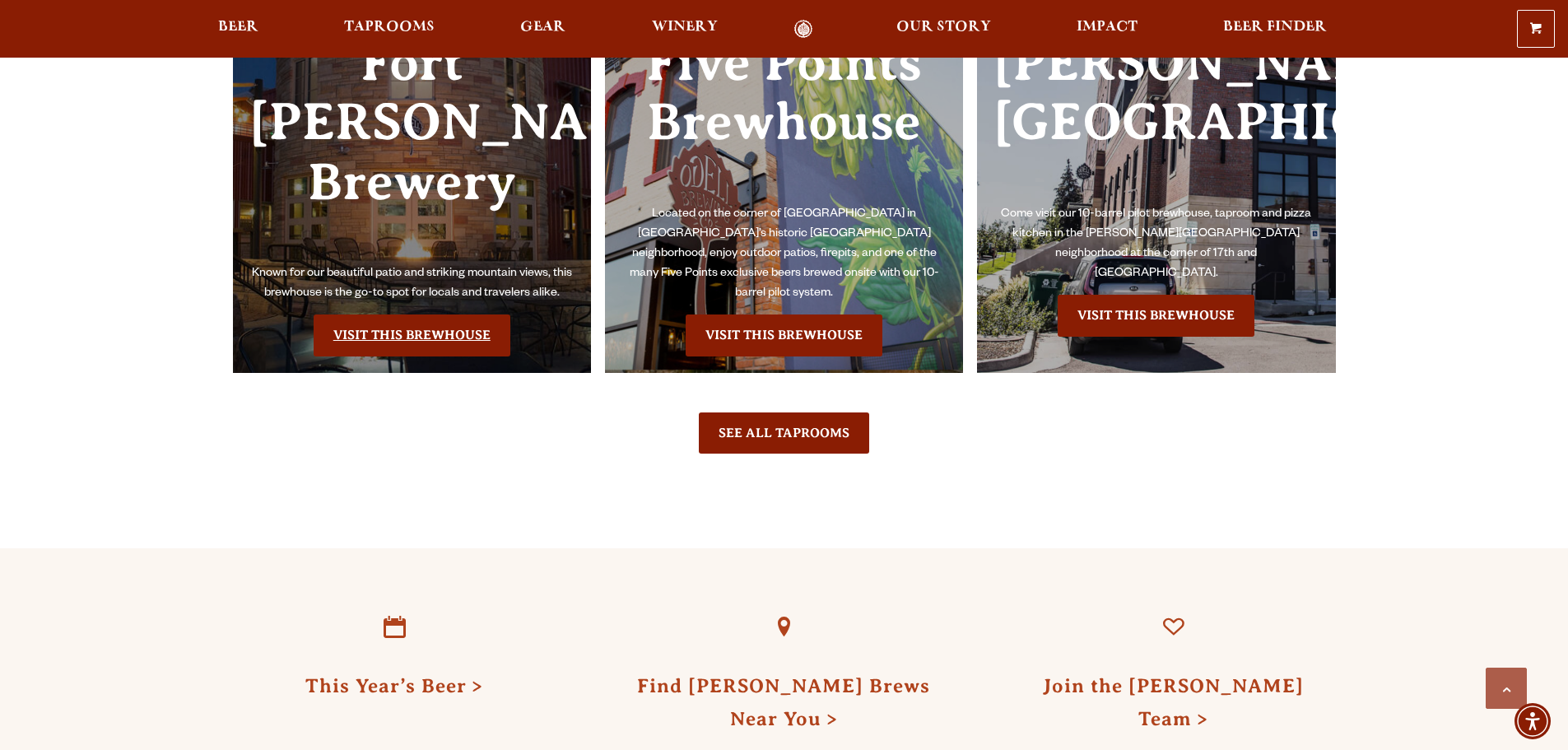
scroll to position [3785, 0]
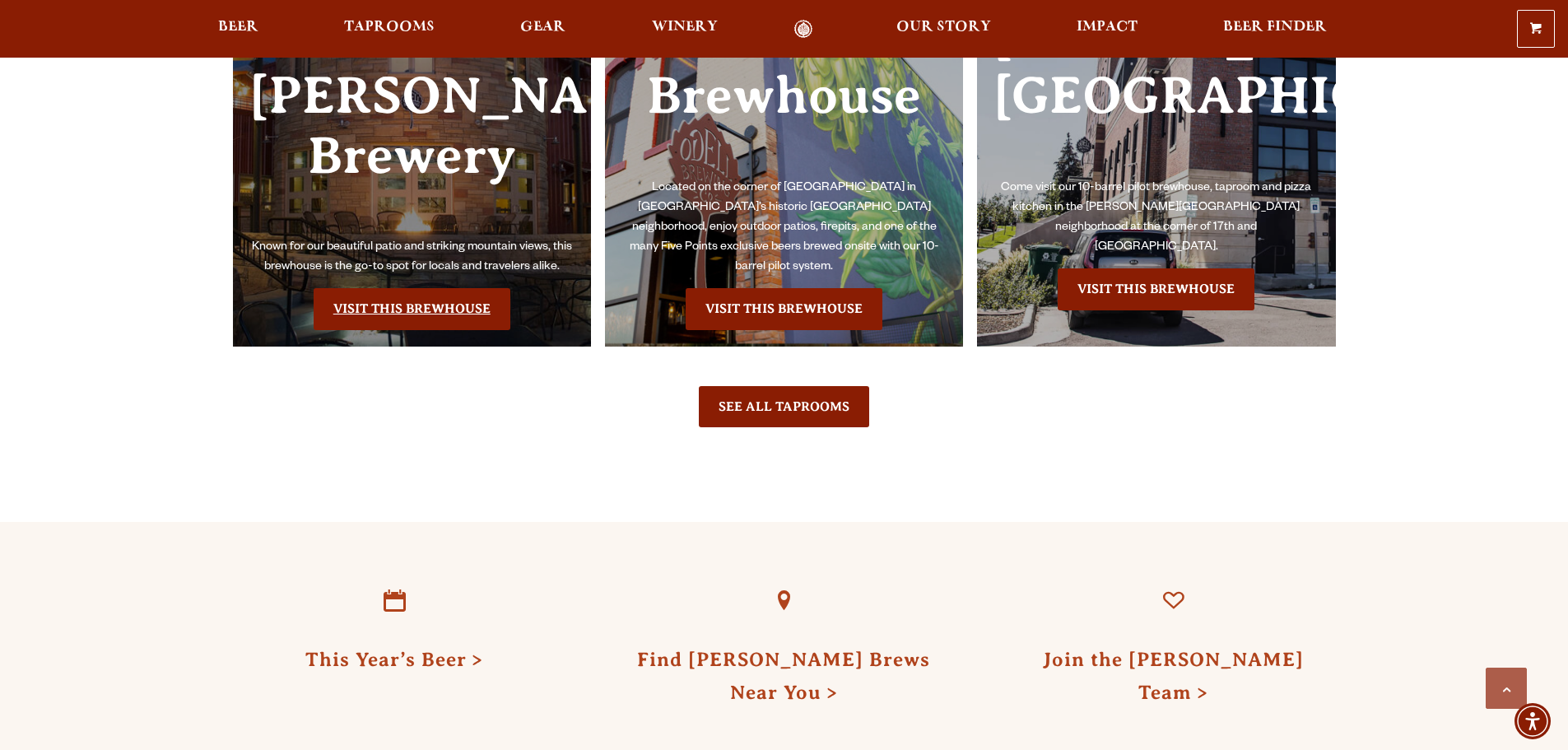
click at [402, 288] on link "Visit this Brewhouse" at bounding box center [412, 309] width 197 height 41
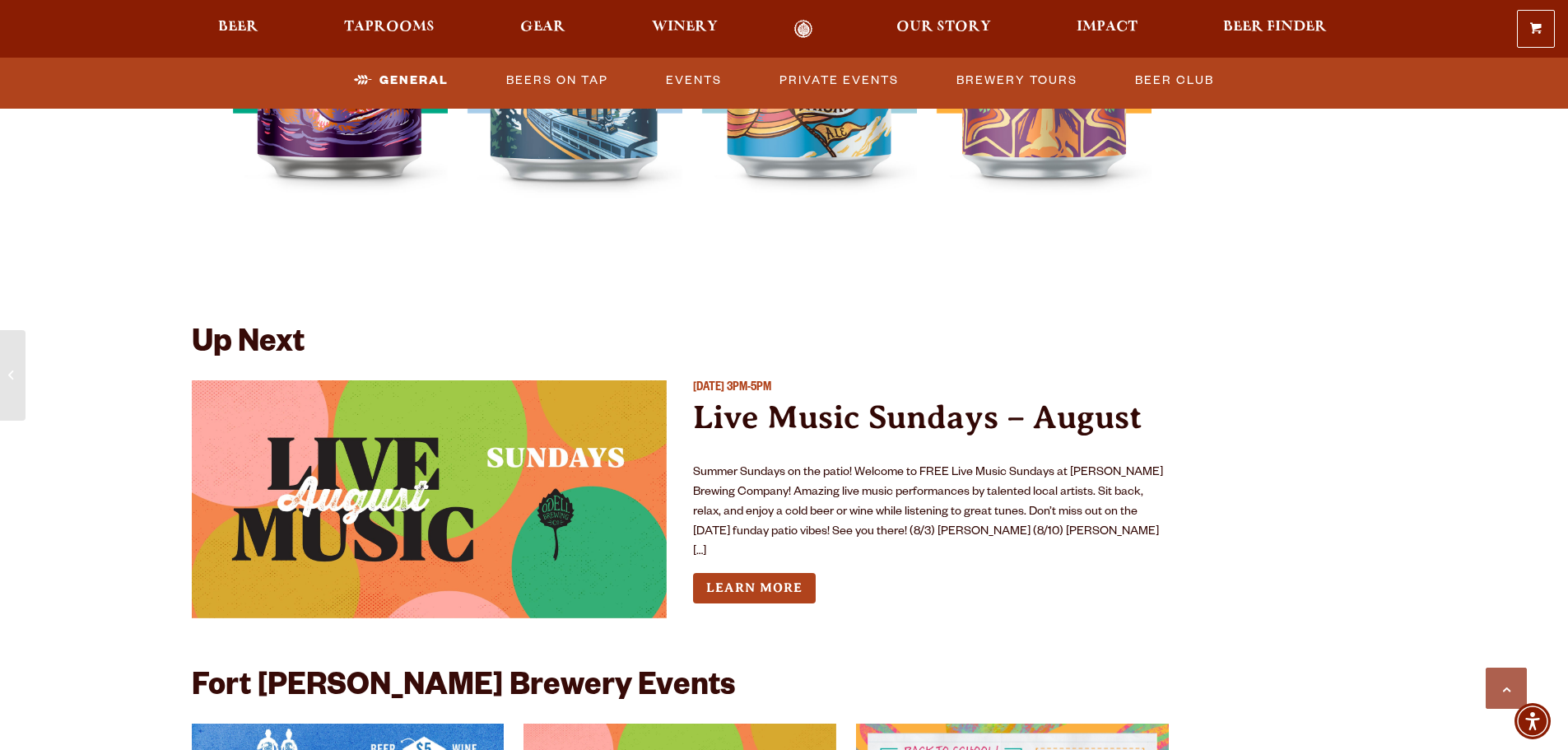
scroll to position [3621, 0]
click at [755, 573] on link "Learn More" at bounding box center [754, 588] width 122 height 31
